Goal: Complete application form

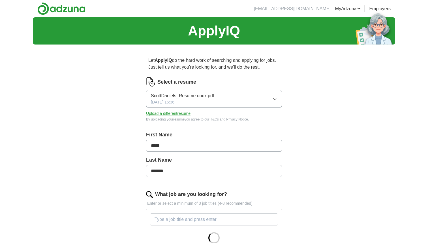
click at [232, 102] on button "ScottDaniels_Resume.docx.pdf [DATE] 16:36" at bounding box center [214, 99] width 136 height 18
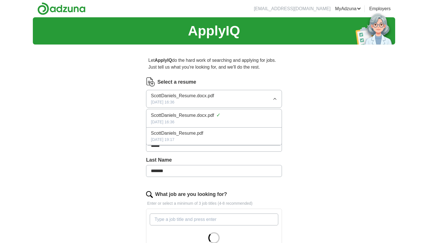
click at [232, 102] on button "ScottDaniels_Resume.docx.pdf [DATE] 16:36" at bounding box center [214, 99] width 136 height 18
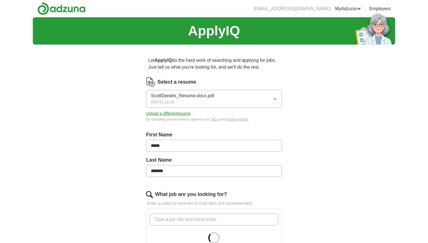
click at [176, 116] on button "Upload a different resume" at bounding box center [168, 113] width 44 height 6
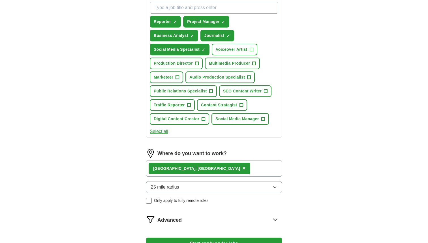
scroll to position [162, 0]
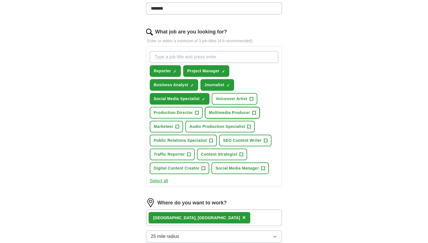
click at [254, 112] on span "+" at bounding box center [254, 112] width 3 height 5
click at [197, 112] on span "+" at bounding box center [196, 112] width 3 height 5
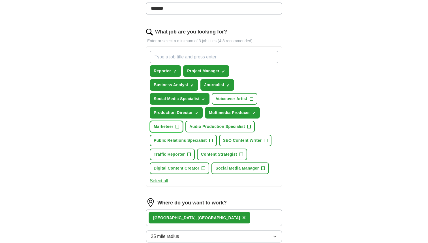
click at [179, 127] on span "+" at bounding box center [177, 126] width 3 height 5
click at [237, 156] on span "Content Strategist" at bounding box center [219, 154] width 36 height 6
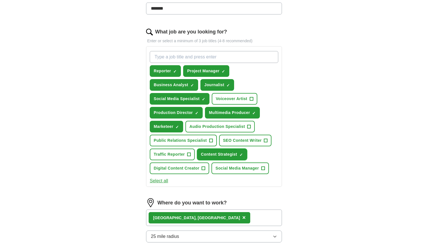
click at [237, 156] on span "Content Strategist" at bounding box center [219, 154] width 36 height 6
click at [246, 98] on span "Voiceover Artist" at bounding box center [231, 99] width 31 height 6
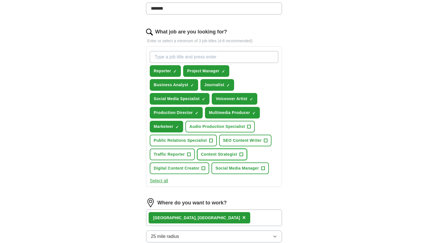
click at [235, 152] on span "Content Strategist" at bounding box center [219, 154] width 36 height 6
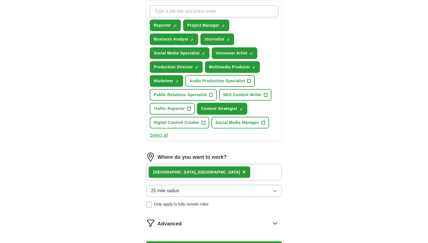
scroll to position [291, 0]
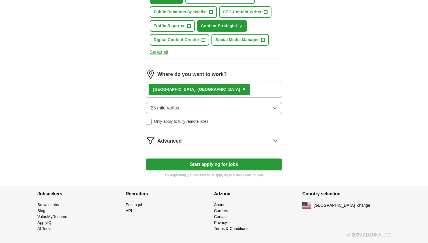
click at [195, 108] on button "25 mile radius" at bounding box center [214, 108] width 136 height 12
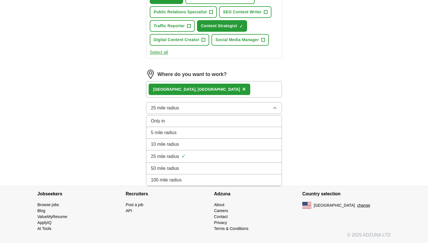
click at [187, 133] on div "5 mile radius" at bounding box center [214, 132] width 126 height 7
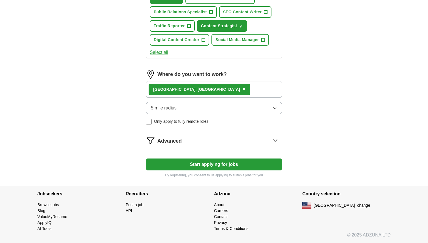
click at [204, 163] on button "Start applying for jobs" at bounding box center [214, 164] width 136 height 12
select select "**"
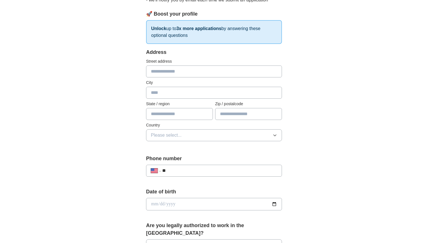
scroll to position [18, 0]
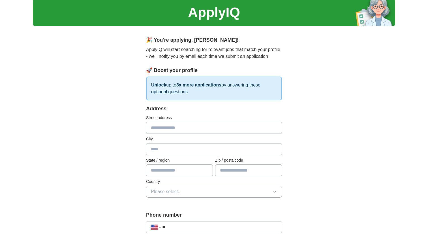
click at [164, 129] on input "text" at bounding box center [214, 128] width 136 height 12
type input "**********"
type input "*******"
type input "**"
type input "*****"
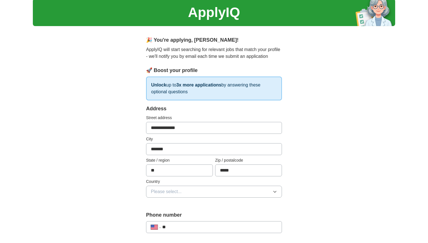
click at [189, 193] on button "Please select..." at bounding box center [214, 191] width 136 height 12
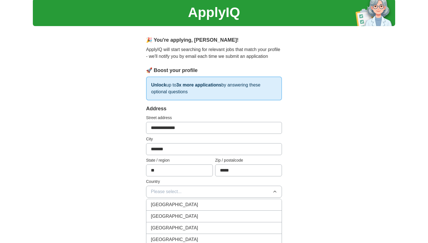
scroll to position [19, 0]
click at [188, 213] on div "[GEOGRAPHIC_DATA]" at bounding box center [214, 215] width 126 height 7
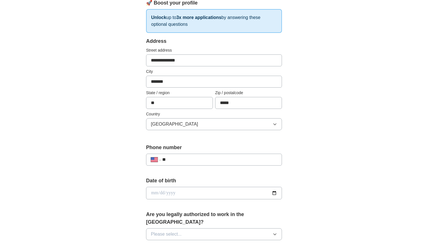
scroll to position [86, 0]
click at [188, 161] on input "**" at bounding box center [219, 158] width 115 height 7
type input "**********"
click at [157, 190] on input "date" at bounding box center [214, 192] width 136 height 12
click at [159, 191] on input "date" at bounding box center [214, 192] width 136 height 12
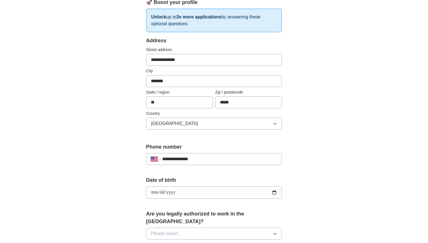
type input "**********"
click at [133, 190] on div "**********" at bounding box center [213, 205] width 181 height 484
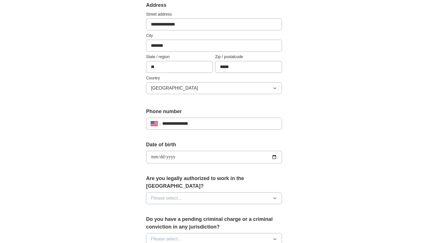
scroll to position [156, 0]
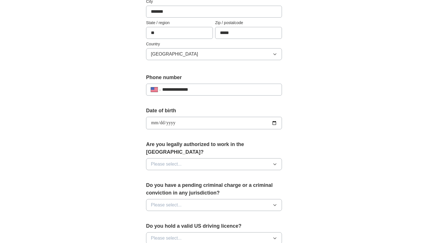
click at [177, 161] on button "Please select..." at bounding box center [214, 164] width 136 height 12
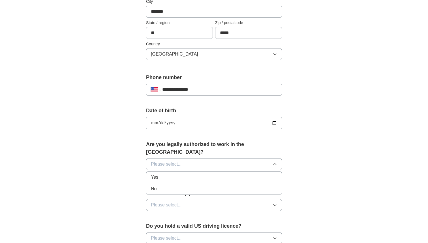
click at [164, 174] on div "Yes" at bounding box center [214, 177] width 126 height 7
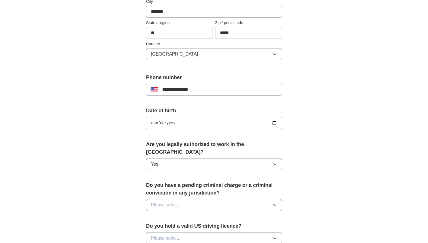
click at [163, 201] on button "Please select..." at bounding box center [214, 205] width 136 height 12
click at [163, 226] on div "No" at bounding box center [214, 229] width 126 height 7
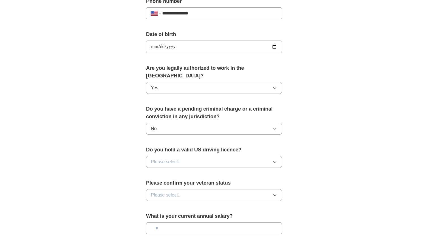
scroll to position [244, 0]
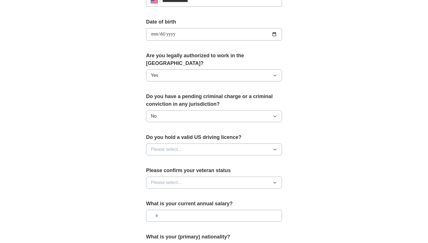
click at [169, 146] on span "Please select..." at bounding box center [166, 149] width 31 height 7
click at [161, 159] on div "Yes" at bounding box center [214, 162] width 126 height 7
click at [161, 179] on span "Please select..." at bounding box center [166, 182] width 31 height 7
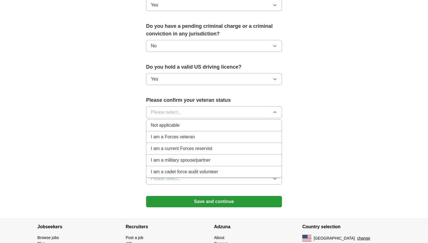
scroll to position [340, 0]
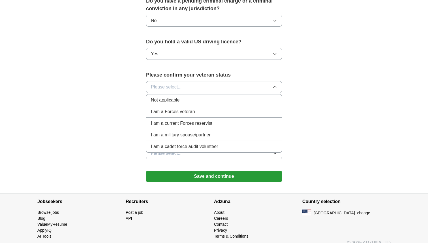
click at [191, 97] on div "Not applicable" at bounding box center [214, 100] width 126 height 7
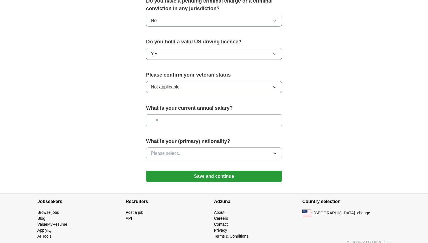
click at [182, 114] on input "text" at bounding box center [214, 120] width 136 height 12
click at [190, 150] on button "Please select..." at bounding box center [214, 153] width 136 height 12
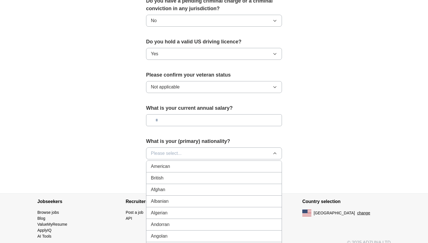
click at [184, 163] on div "American" at bounding box center [214, 166] width 126 height 7
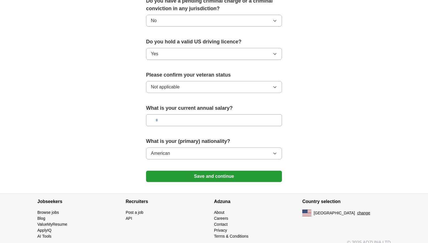
click at [181, 170] on button "Save and continue" at bounding box center [214, 175] width 136 height 11
